Goal: Check status: Check status

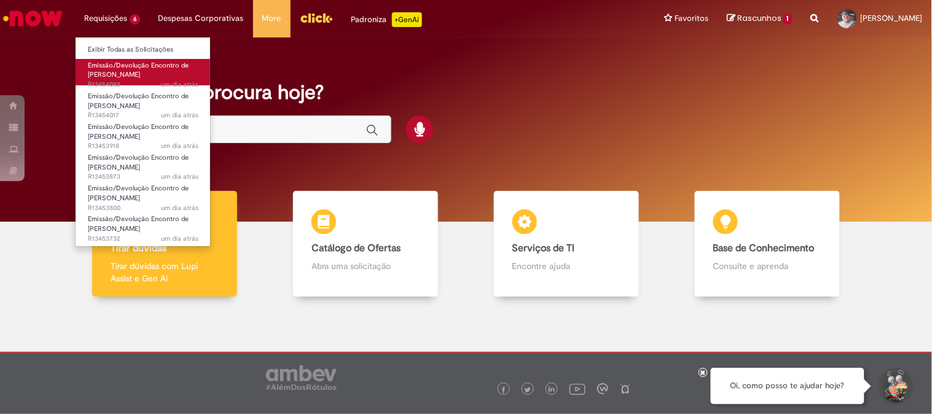
click at [146, 75] on link "Emissão/Devolução Encontro de Contas Fornecedor um dia atrás um dia atrás R1345…" at bounding box center [143, 72] width 135 height 26
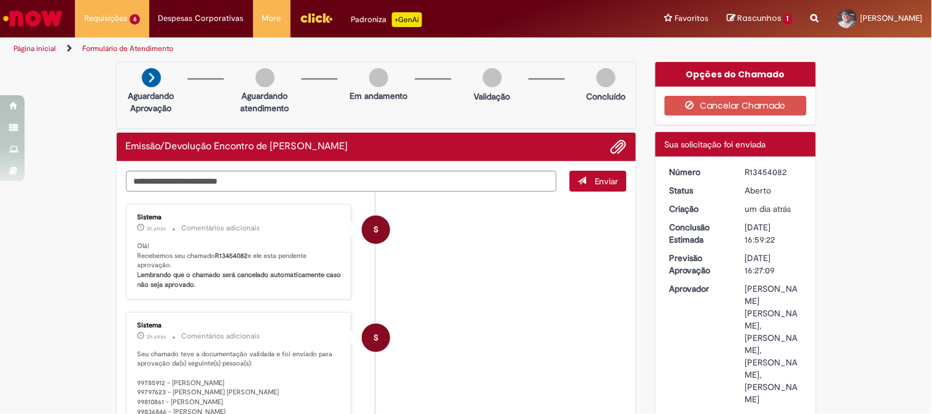
scroll to position [68, 0]
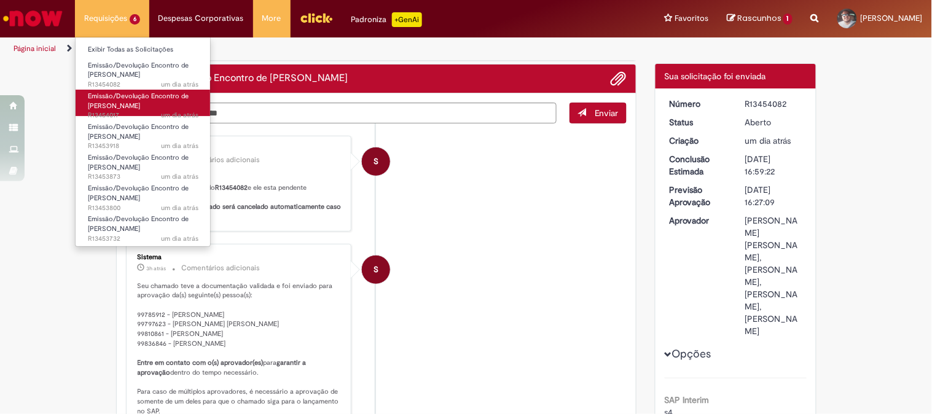
click at [129, 101] on span "Emissão/Devolução Encontro de [PERSON_NAME]" at bounding box center [138, 101] width 101 height 19
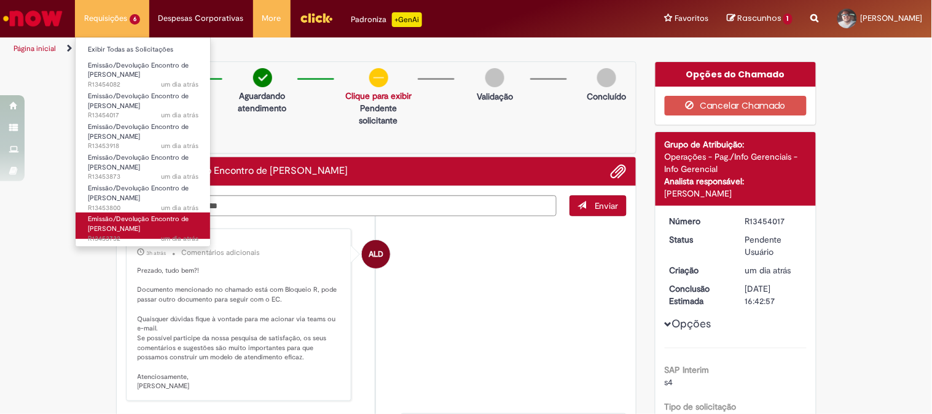
scroll to position [273, 0]
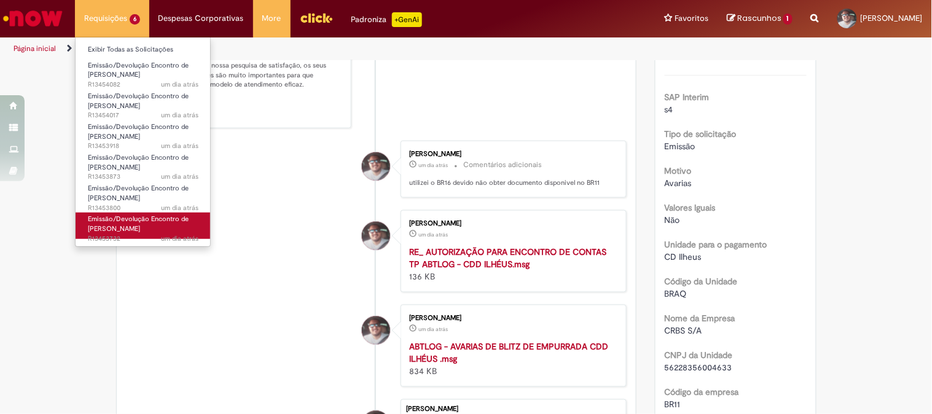
click at [130, 224] on span "Emissão/Devolução Encontro de [PERSON_NAME]" at bounding box center [138, 223] width 101 height 19
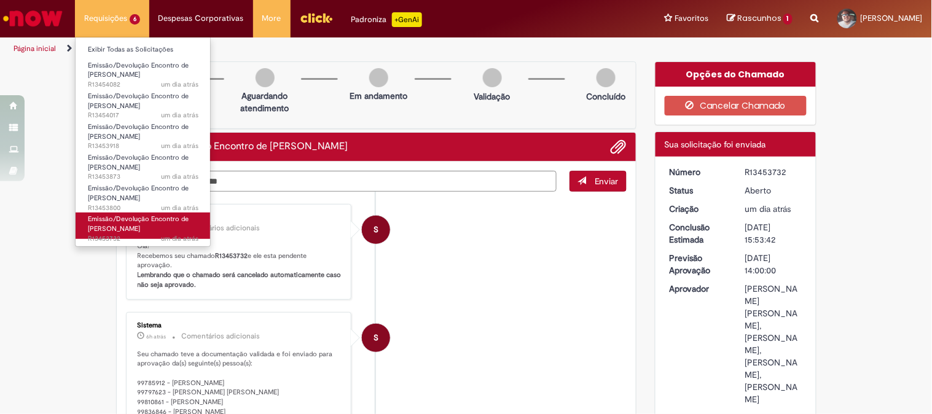
scroll to position [205, 0]
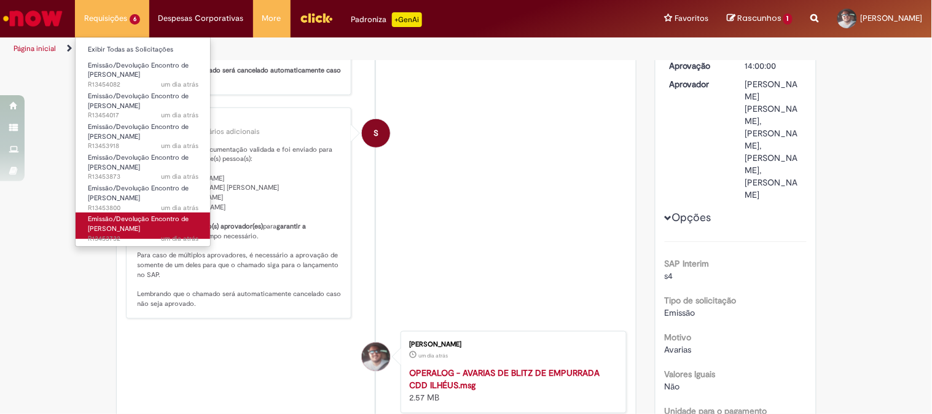
click at [112, 228] on span "Emissão/Devolução Encontro de [PERSON_NAME]" at bounding box center [138, 223] width 101 height 19
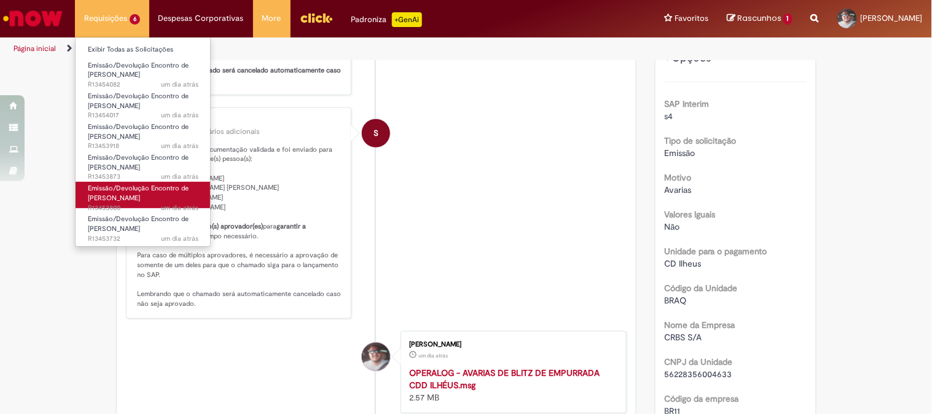
click at [113, 198] on span "Emissão/Devolução Encontro de [PERSON_NAME]" at bounding box center [138, 193] width 101 height 19
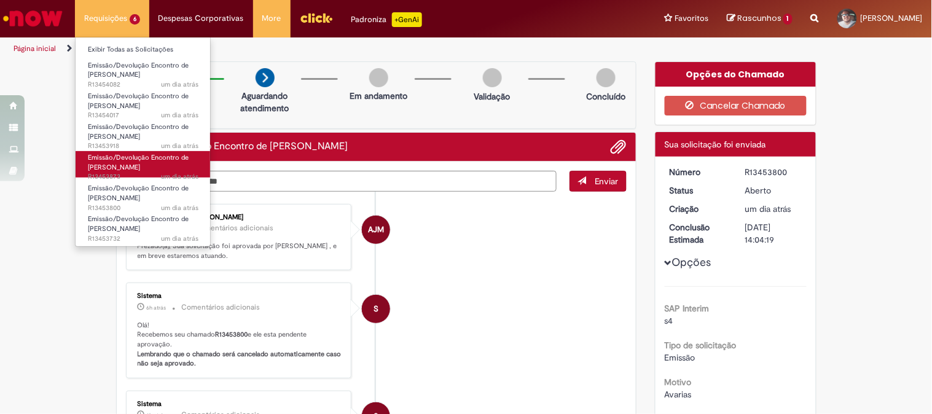
click at [117, 169] on span "Emissão/Devolução Encontro de [PERSON_NAME]" at bounding box center [138, 162] width 101 height 19
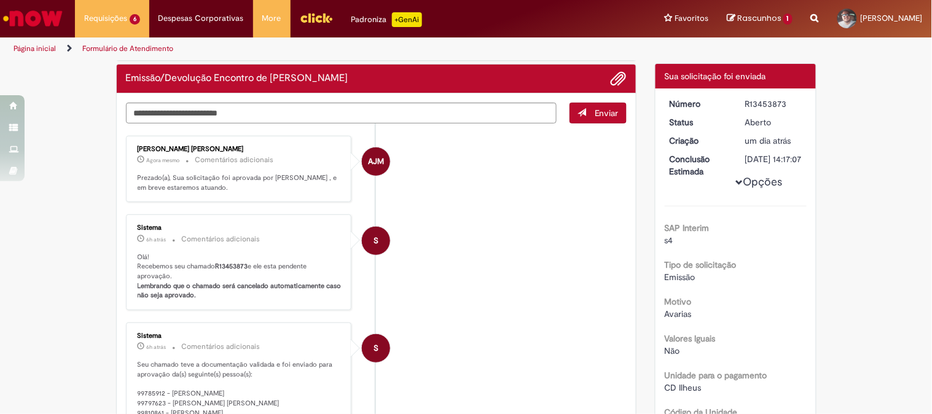
scroll to position [138, 0]
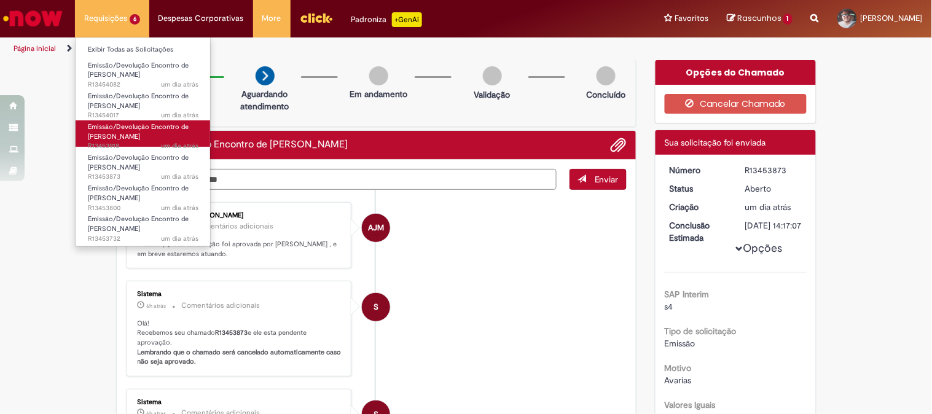
scroll to position [70, 0]
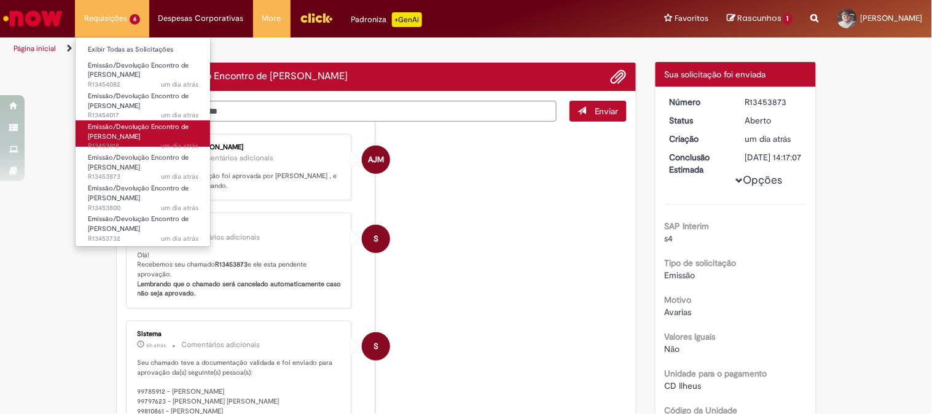
click at [117, 141] on span "um dia atrás um dia atrás R13453918" at bounding box center [143, 146] width 111 height 10
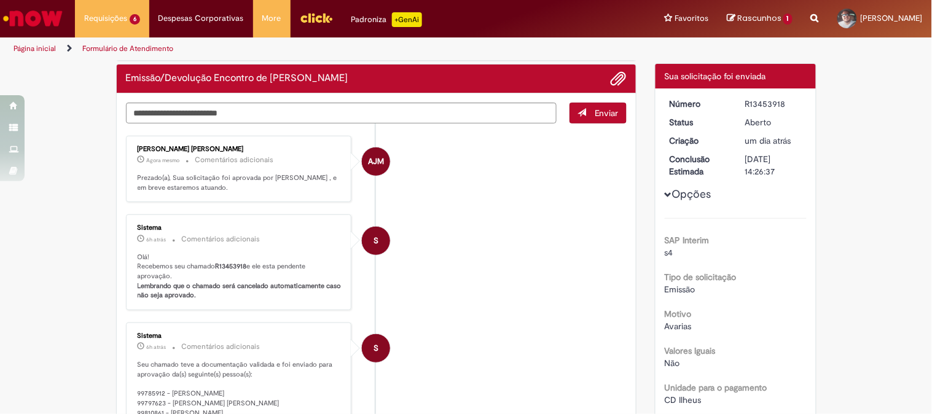
scroll to position [136, 0]
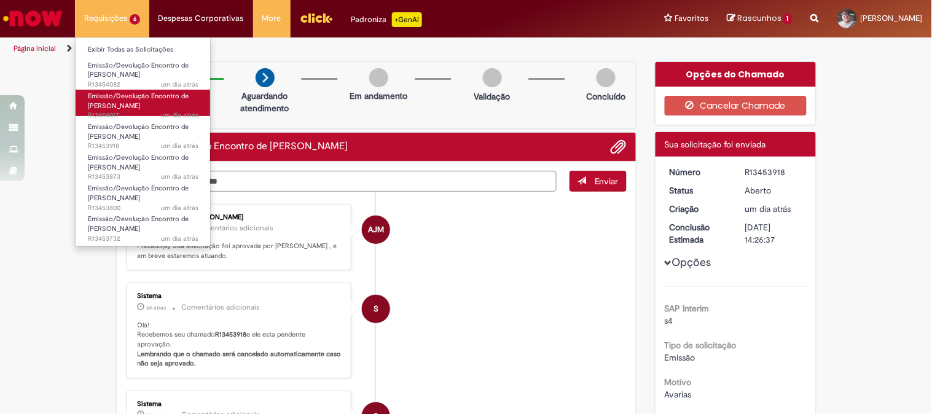
click at [119, 106] on span "Emissão/Devolução Encontro de [PERSON_NAME]" at bounding box center [138, 101] width 101 height 19
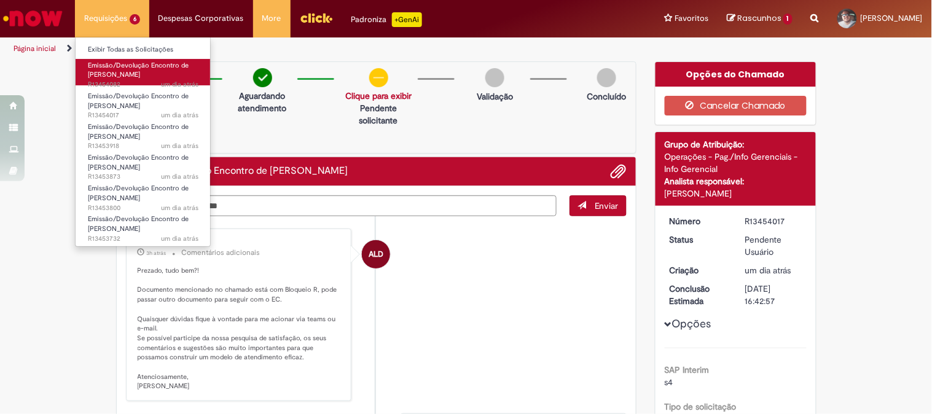
click at [120, 77] on span "Emissão/Devolução Encontro de [PERSON_NAME]" at bounding box center [138, 70] width 101 height 19
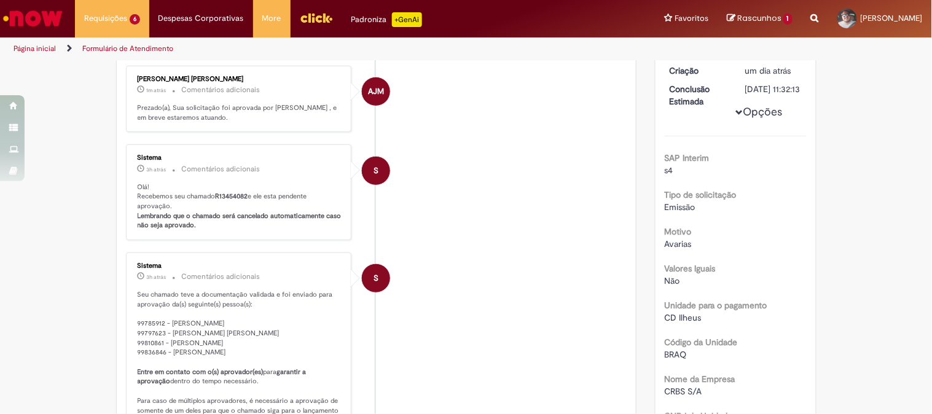
scroll to position [2, 0]
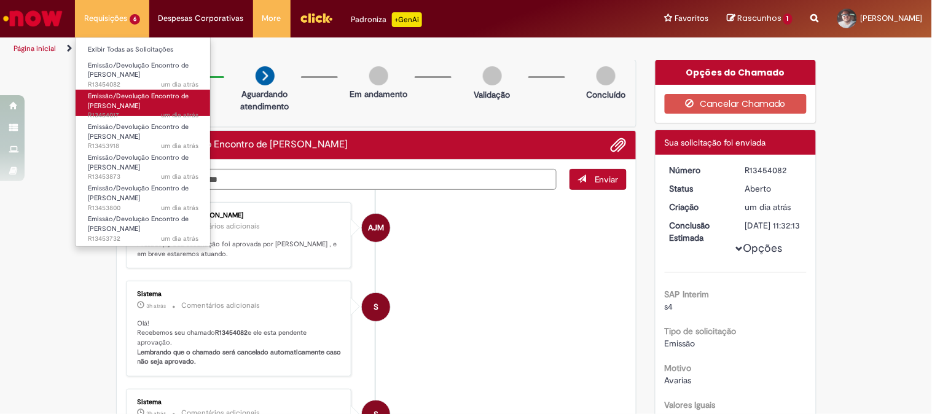
click at [124, 109] on span "Emissão/Devolução Encontro de [PERSON_NAME]" at bounding box center [138, 101] width 101 height 19
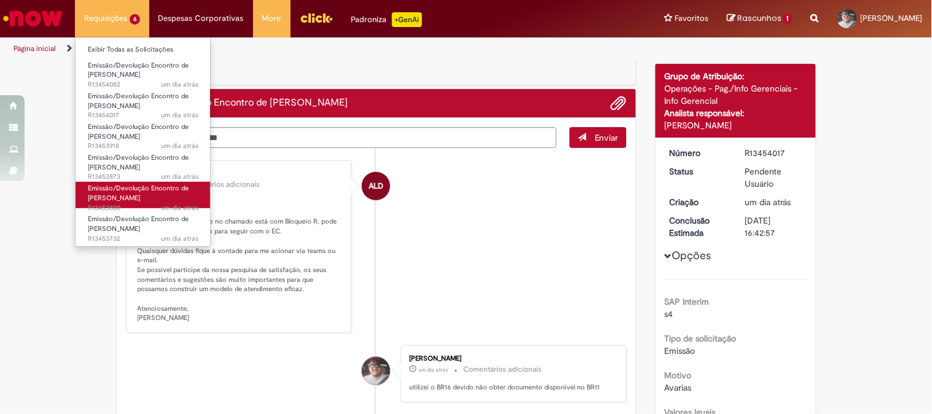
scroll to position [136, 0]
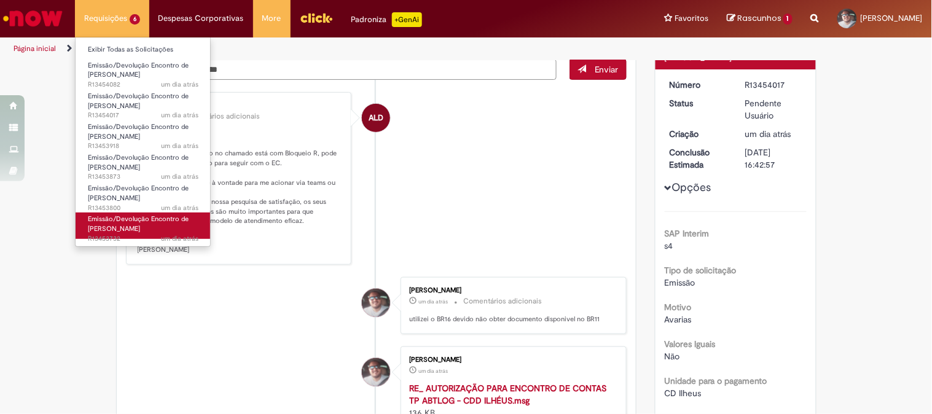
click at [135, 225] on span "Emissão/Devolução Encontro de [PERSON_NAME]" at bounding box center [138, 223] width 101 height 19
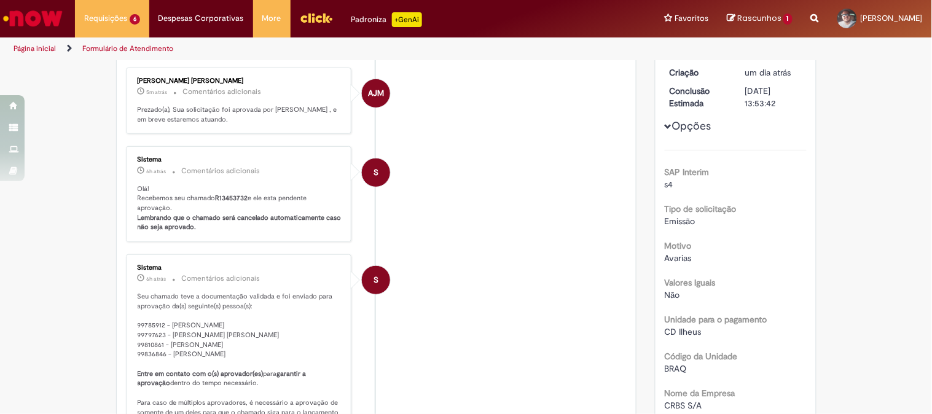
scroll to position [205, 0]
